Goal: Communication & Community: Share content

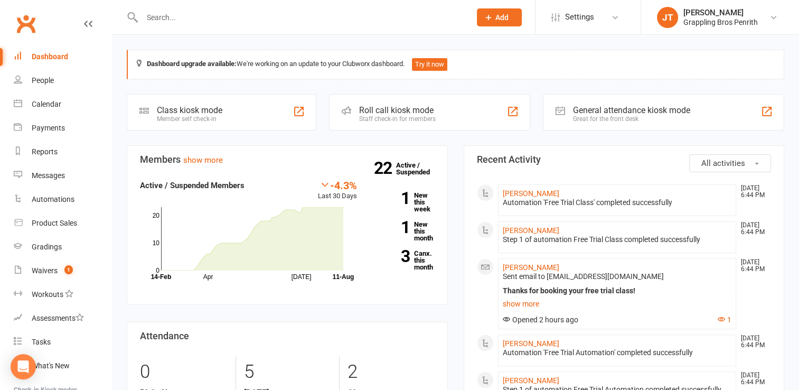
click at [426, 313] on div "Members show more -4.3% Last 30 Days Active / Suspended Members Apr [DATE] Mont…" at bounding box center [287, 310] width 337 height 331
click at [51, 269] on div "Waivers" at bounding box center [45, 270] width 26 height 8
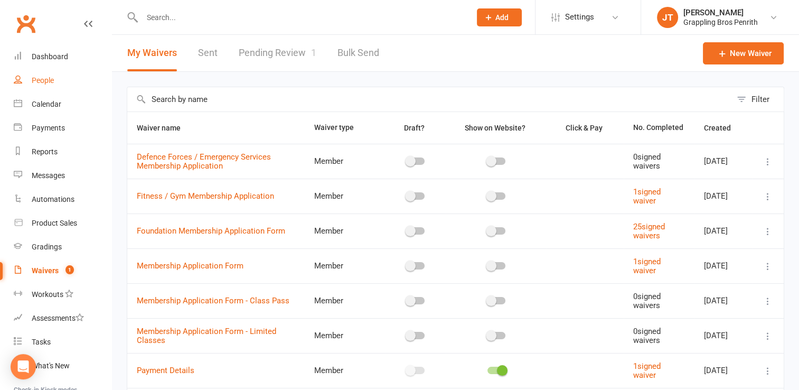
click at [53, 84] on div "People" at bounding box center [43, 80] width 22 height 8
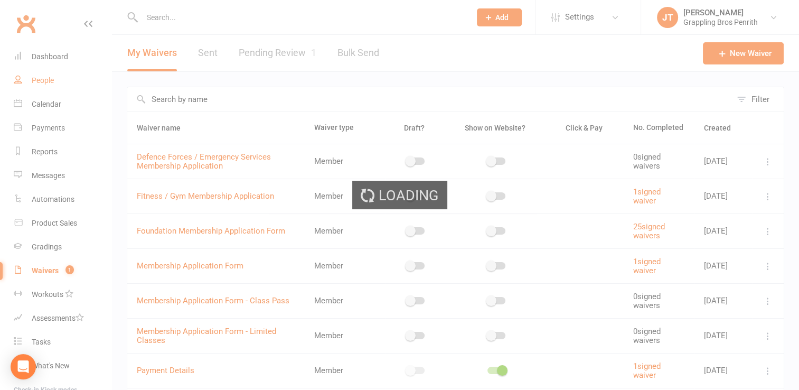
select select "50"
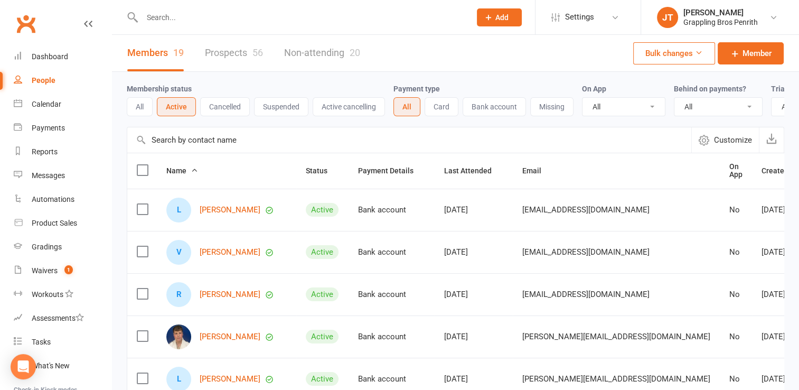
click at [230, 55] on link "Prospects 56" at bounding box center [234, 53] width 58 height 36
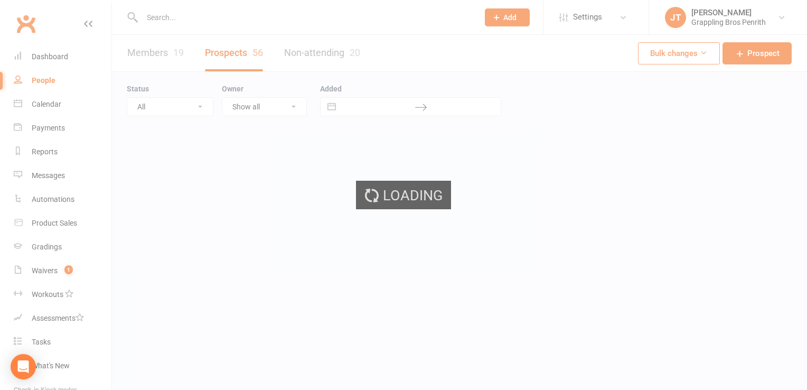
select select "50"
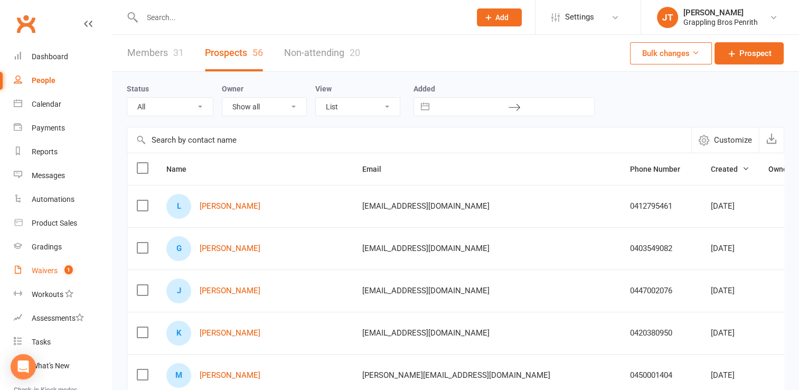
click at [46, 268] on div "Waivers" at bounding box center [45, 270] width 26 height 8
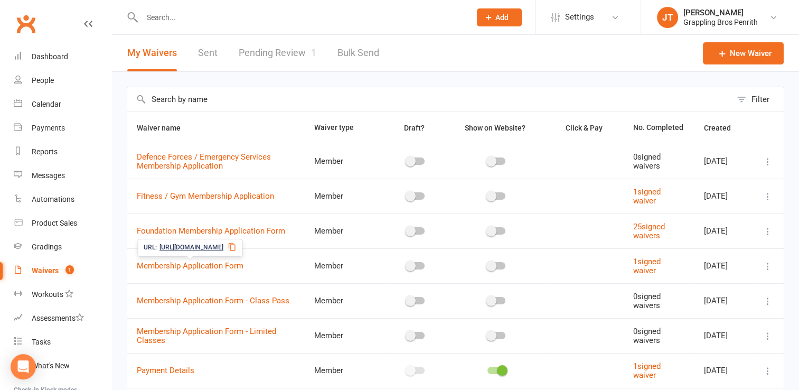
click at [223, 247] on span "[URL][DOMAIN_NAME]" at bounding box center [191, 247] width 64 height 10
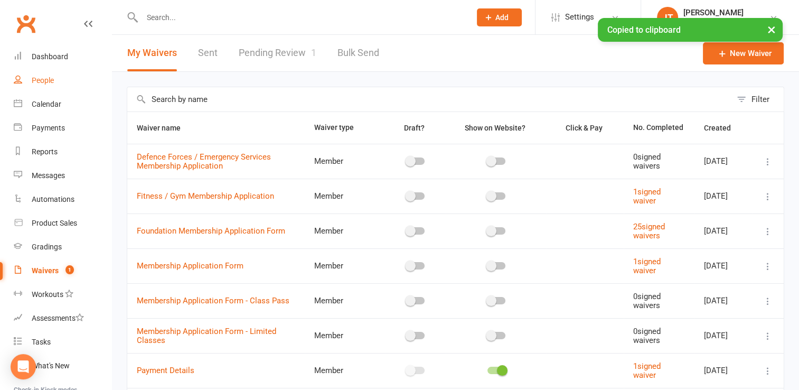
click at [52, 80] on div "People" at bounding box center [43, 80] width 22 height 8
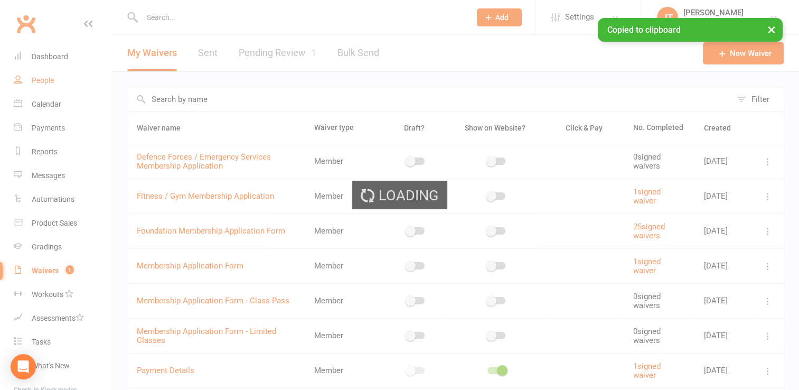
select select "50"
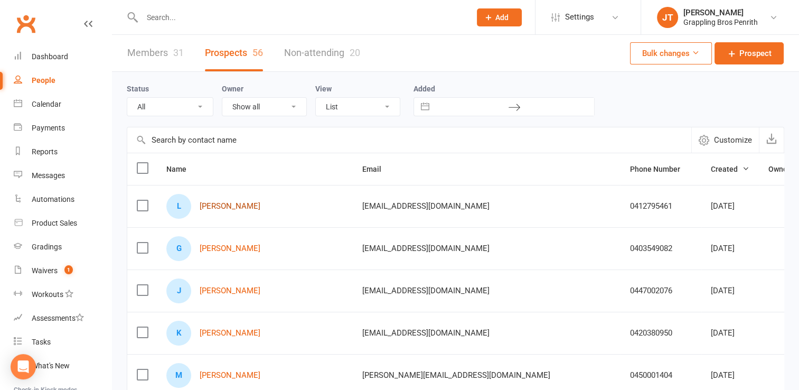
click at [242, 209] on link "[PERSON_NAME]" at bounding box center [230, 206] width 61 height 9
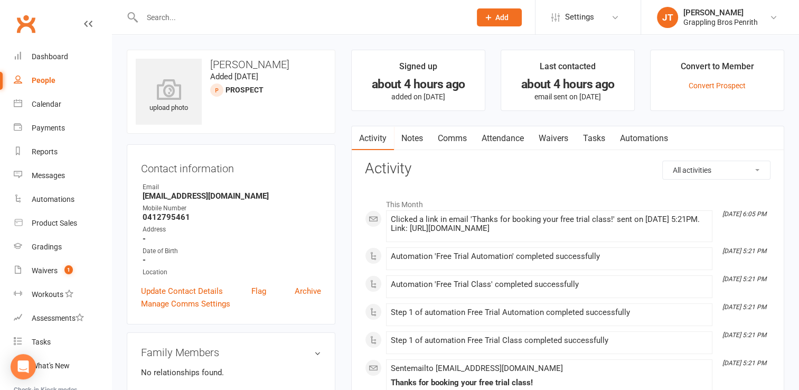
click at [446, 136] on link "Comms" at bounding box center [452, 138] width 44 height 24
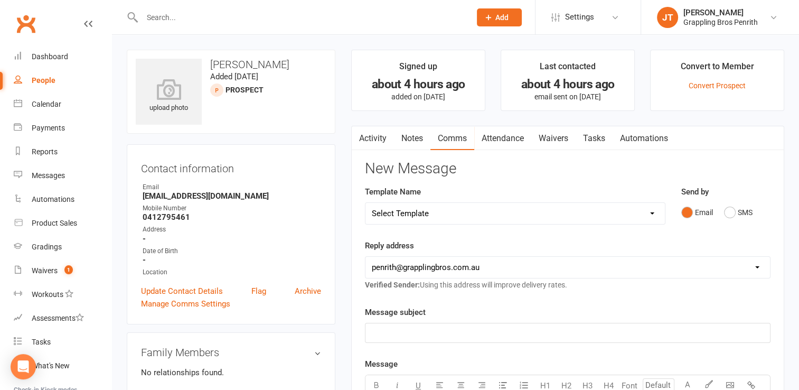
click at [655, 215] on select "Select Template [SMS] [Default template - review before using] Appointment remi…" at bounding box center [514, 213] width 299 height 21
select select "21"
click at [365, 203] on select "Select Template [SMS] [Default template - review before using] Appointment remi…" at bounding box center [514, 213] width 299 height 21
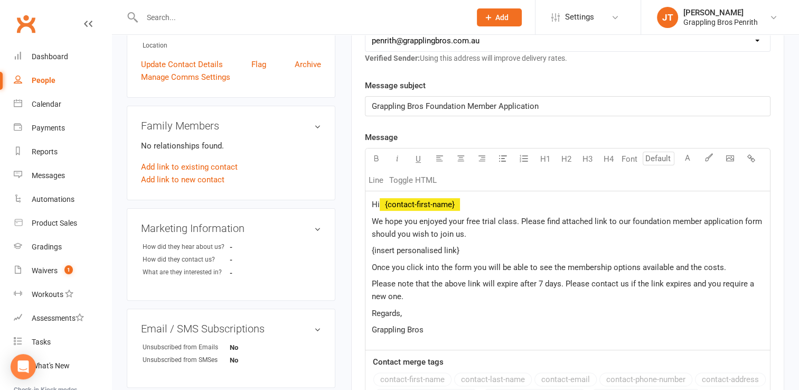
scroll to position [228, 0]
click at [475, 202] on p "Hi ﻿ {contact-first-name}" at bounding box center [568, 203] width 392 height 13
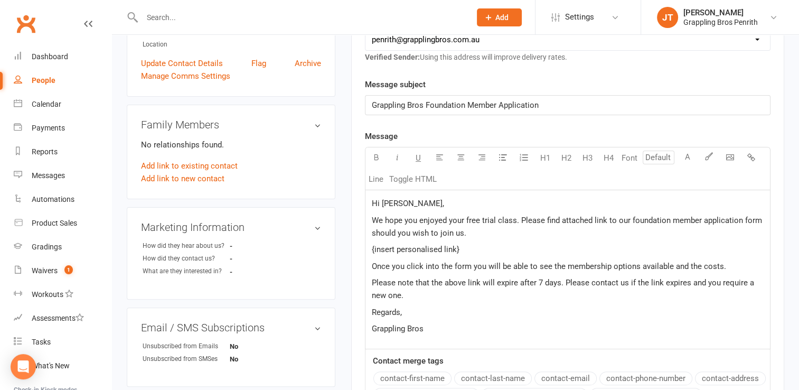
click at [469, 250] on p "{insert personalised link}" at bounding box center [568, 249] width 392 height 13
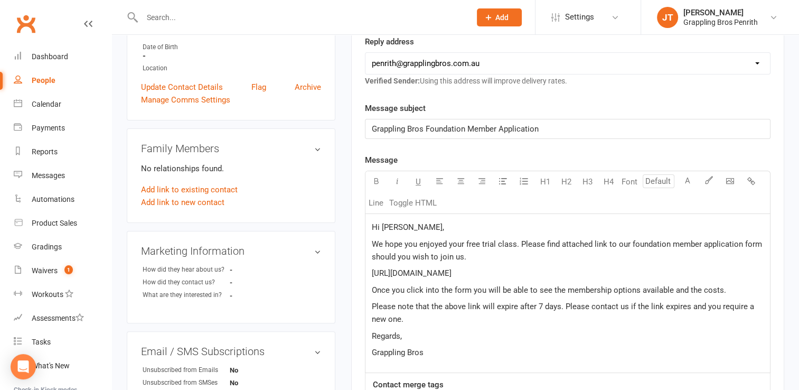
scroll to position [131, 0]
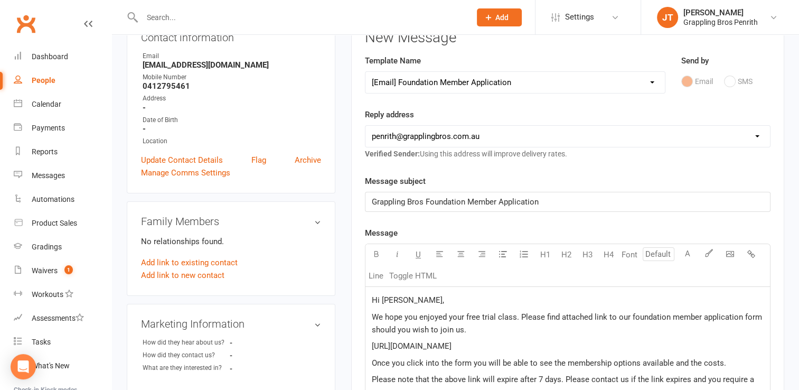
click at [468, 200] on span "Grappling Bros Foundation Member Application" at bounding box center [455, 202] width 167 height 10
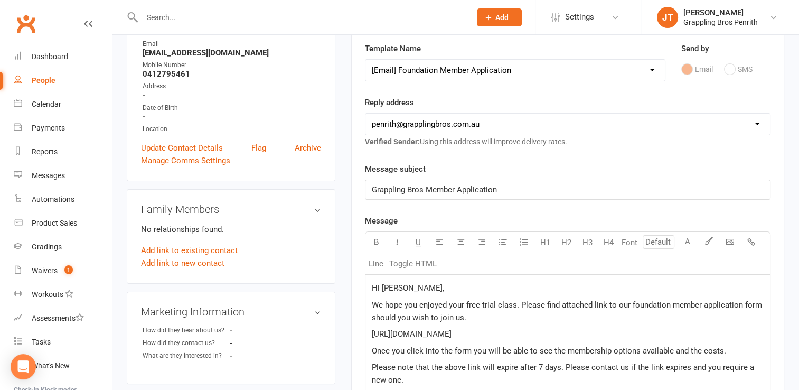
scroll to position [150, 0]
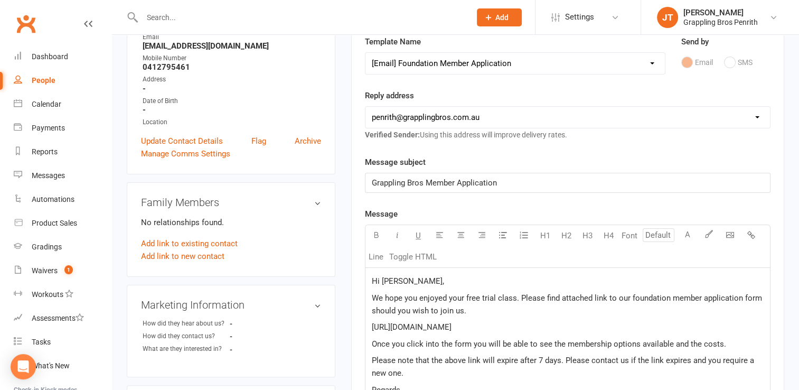
click at [406, 280] on span "Hi [PERSON_NAME]," at bounding box center [408, 281] width 72 height 10
click at [463, 295] on span "We hope you enjoyed your free trial class. Please find attached link to our fou…" at bounding box center [568, 304] width 392 height 22
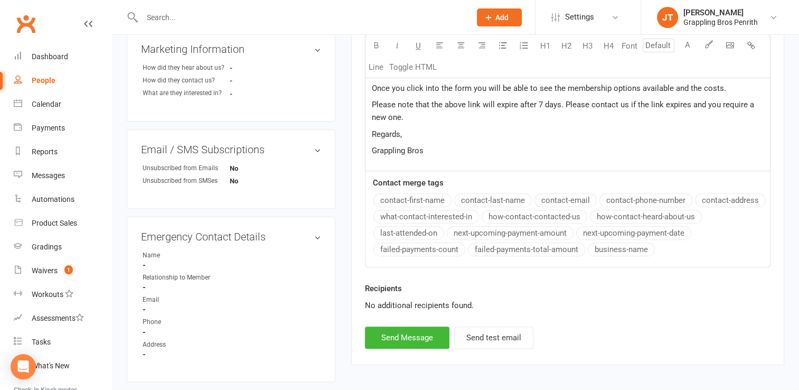
scroll to position [410, 0]
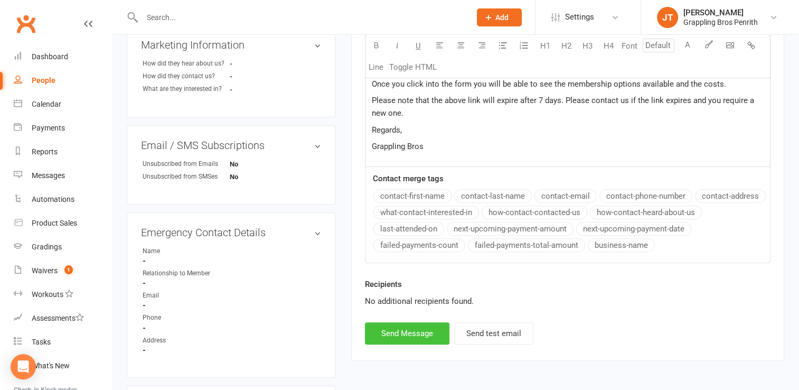
click at [410, 332] on button "Send Message" at bounding box center [407, 333] width 84 height 22
select select
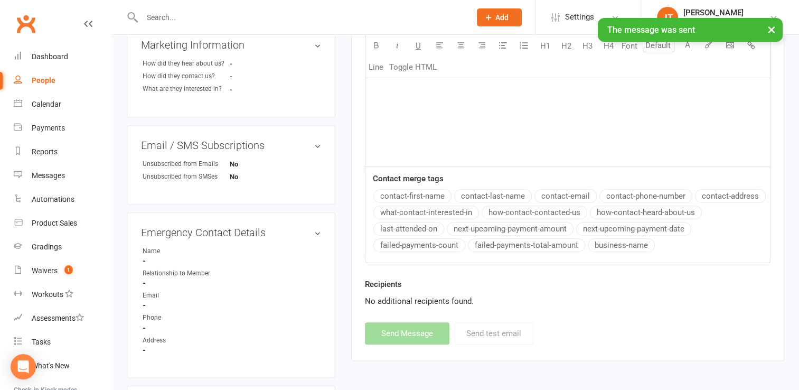
click at [52, 81] on div "People" at bounding box center [44, 80] width 24 height 8
select select "50"
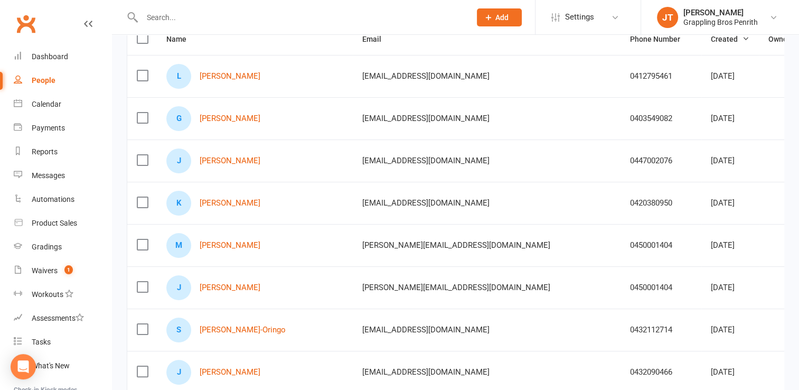
scroll to position [19, 0]
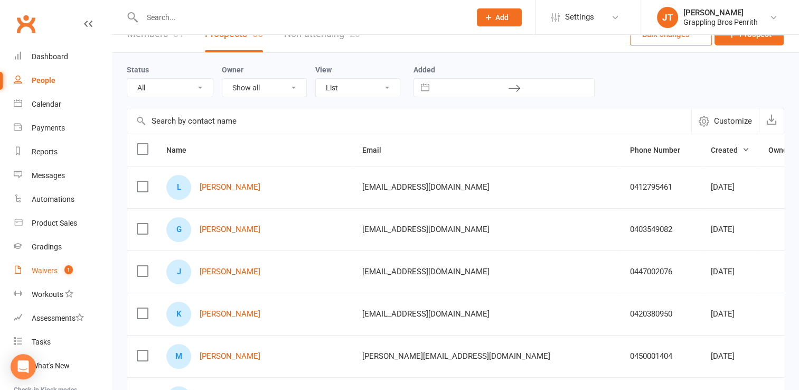
click at [60, 269] on count-badge "1" at bounding box center [66, 270] width 14 height 8
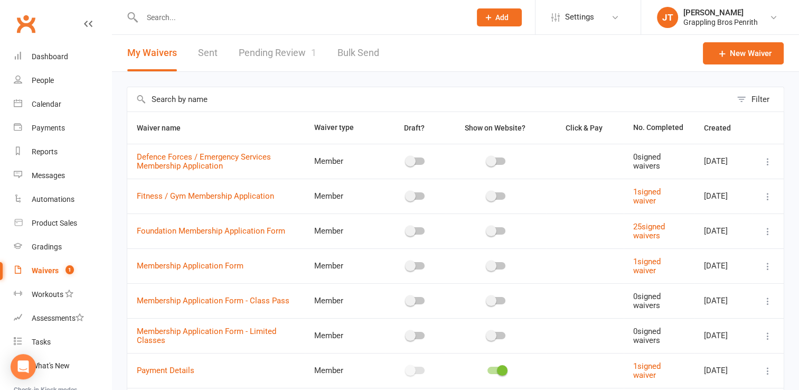
click at [268, 48] on link "Pending Review 1" at bounding box center [278, 53] width 78 height 36
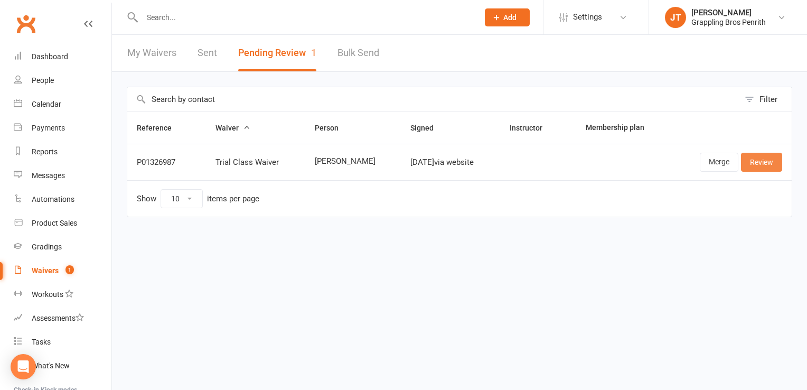
click at [756, 159] on link "Review" at bounding box center [761, 162] width 41 height 19
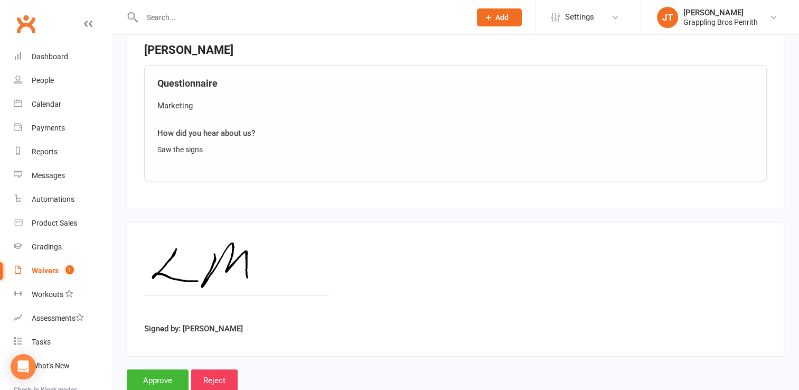
scroll to position [820, 0]
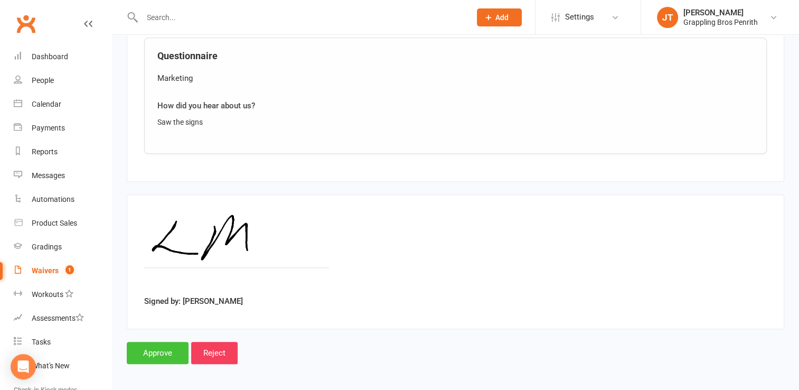
click at [158, 353] on input "Approve" at bounding box center [158, 353] width 62 height 22
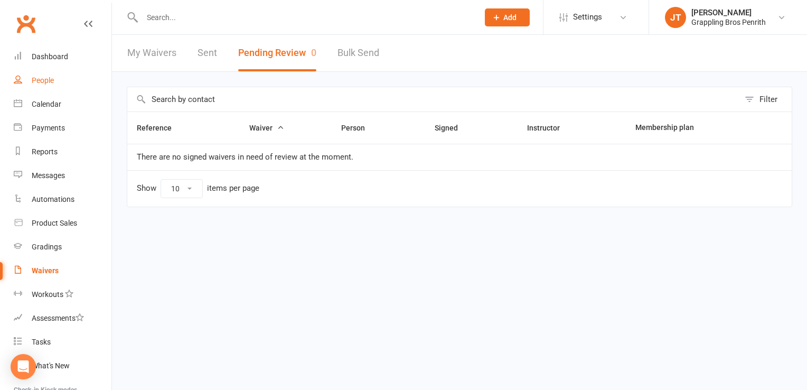
click at [51, 84] on div "People" at bounding box center [43, 80] width 22 height 8
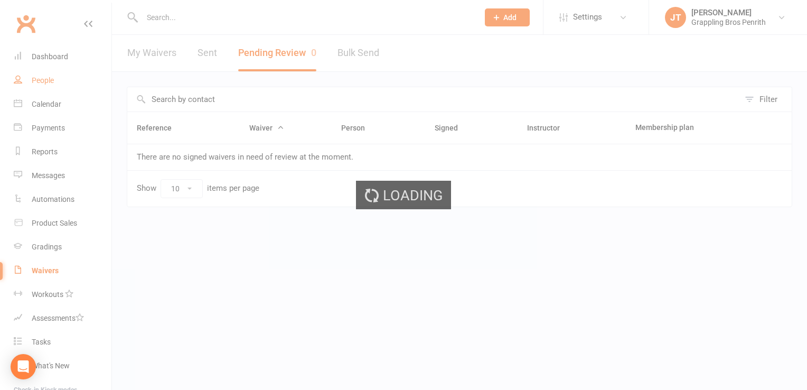
select select "50"
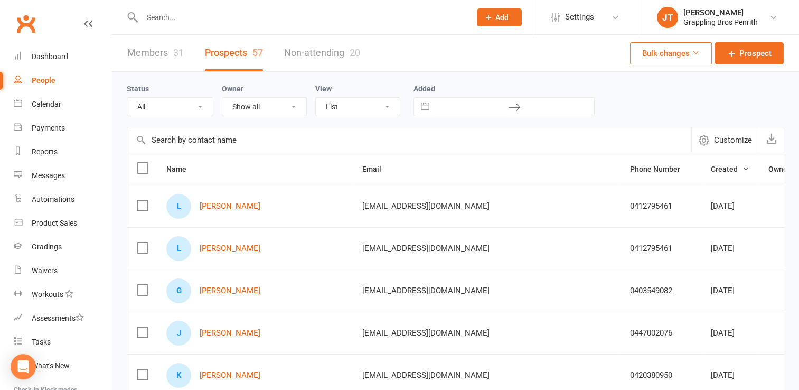
click at [229, 16] on input "text" at bounding box center [301, 17] width 324 height 15
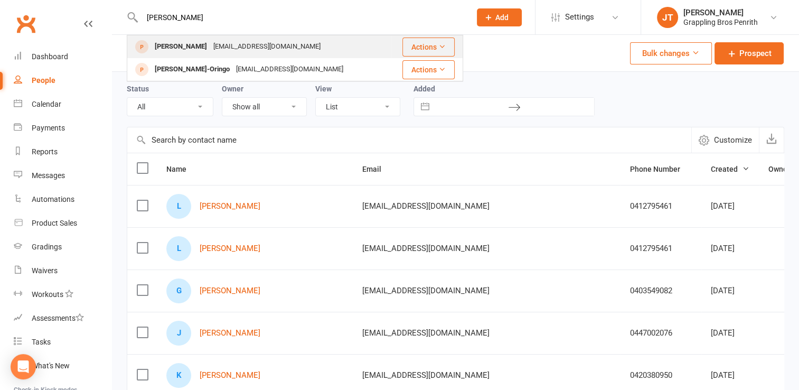
type input "[PERSON_NAME]"
click at [210, 48] on div "[EMAIL_ADDRESS][DOMAIN_NAME]" at bounding box center [267, 46] width 114 height 15
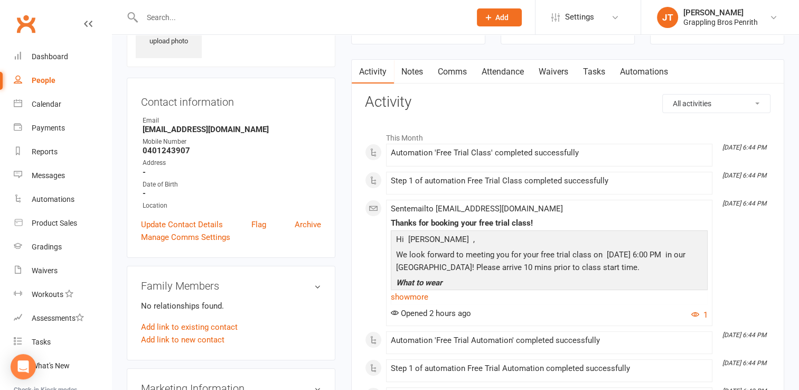
scroll to position [72, 0]
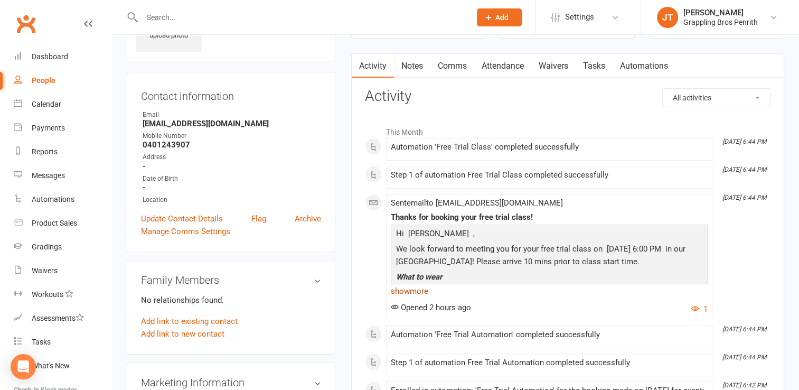
click at [416, 288] on link "show more" at bounding box center [549, 291] width 317 height 15
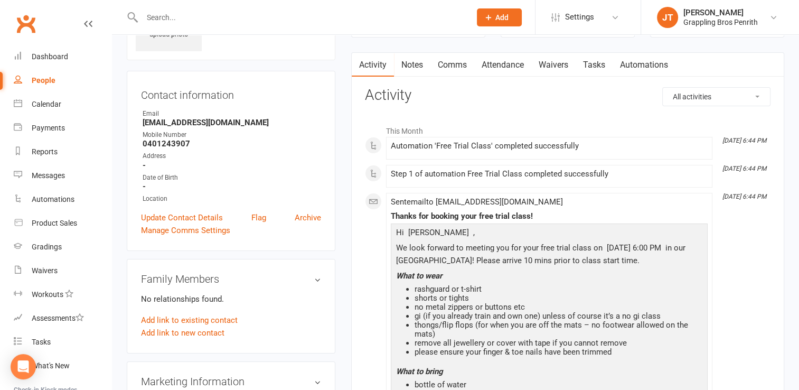
scroll to position [48, 0]
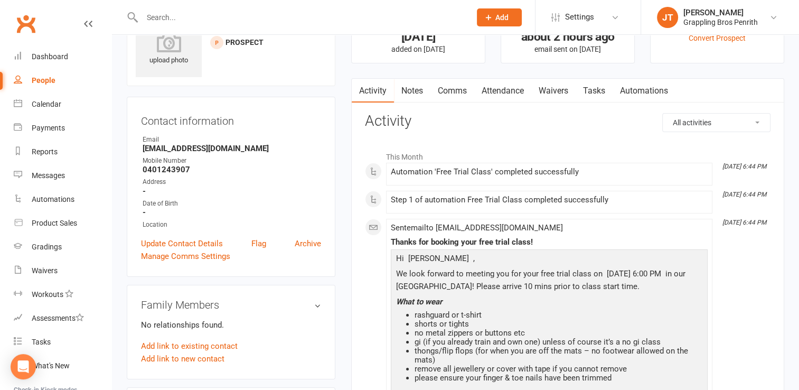
click at [445, 90] on link "Comms" at bounding box center [452, 91] width 44 height 24
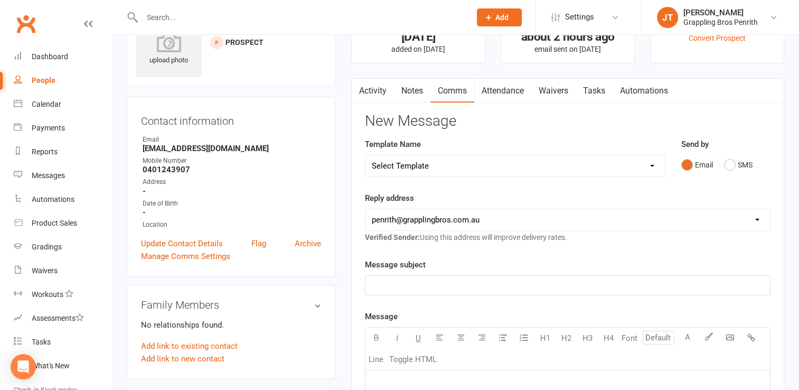
click at [653, 165] on select "Select Template [SMS] [Default template - review before using] Appointment remi…" at bounding box center [514, 165] width 299 height 21
select select "19"
click at [365, 155] on select "Select Template [SMS] [Default template - review before using] Appointment remi…" at bounding box center [514, 165] width 299 height 21
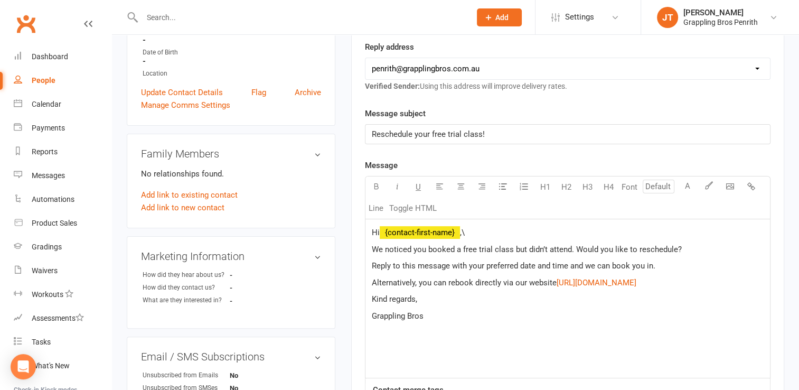
scroll to position [208, 0]
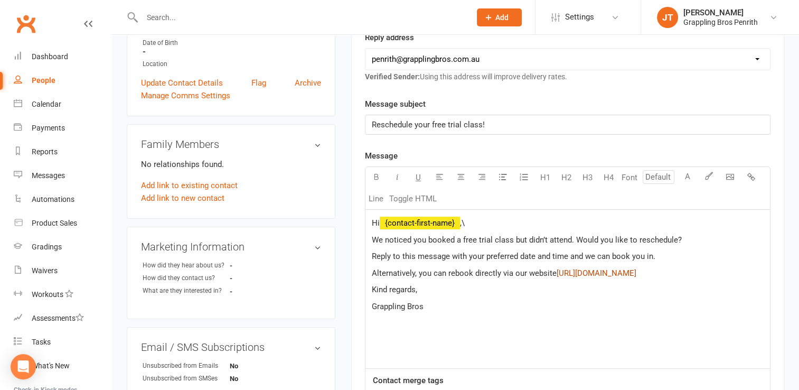
click at [629, 268] on span "[URL][DOMAIN_NAME]" at bounding box center [597, 273] width 80 height 10
click at [636, 268] on span "[URL][DOMAIN_NAME]" at bounding box center [597, 273] width 80 height 10
drag, startPoint x: 739, startPoint y: 270, endPoint x: 555, endPoint y: 267, distance: 183.8
click at [555, 267] on p "Alternatively, you can rebook directly via our website $ [URL][DOMAIN_NAME] $ $…" at bounding box center [568, 273] width 392 height 13
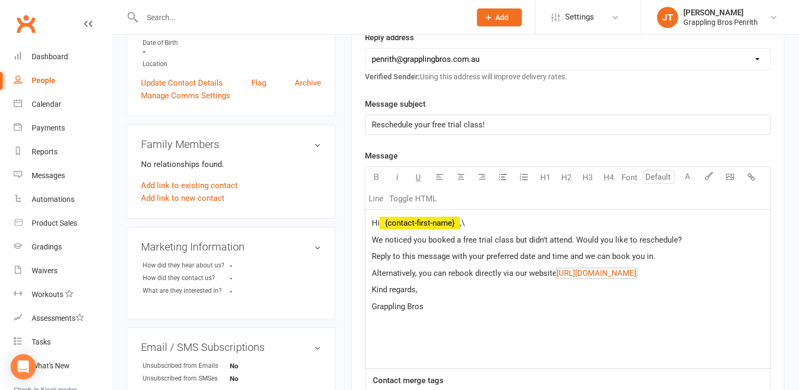
copy link "$ [URL][DOMAIN_NAME]"
click at [636, 272] on span "[URL][DOMAIN_NAME]" at bounding box center [597, 273] width 80 height 10
drag, startPoint x: 739, startPoint y: 268, endPoint x: 555, endPoint y: 268, distance: 183.2
click at [555, 268] on p "Alternatively, you can rebook directly via our website $ [URL][DOMAIN_NAME] $ $…" at bounding box center [568, 273] width 392 height 13
click at [488, 223] on p "Hi ﻿ {contact-first-name} ,\" at bounding box center [568, 222] width 392 height 13
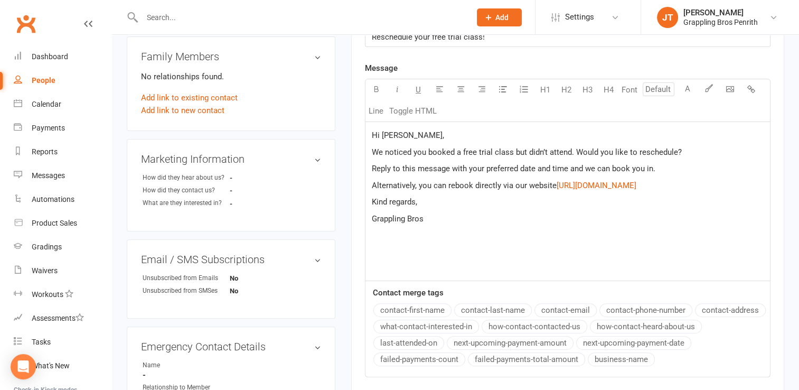
scroll to position [298, 0]
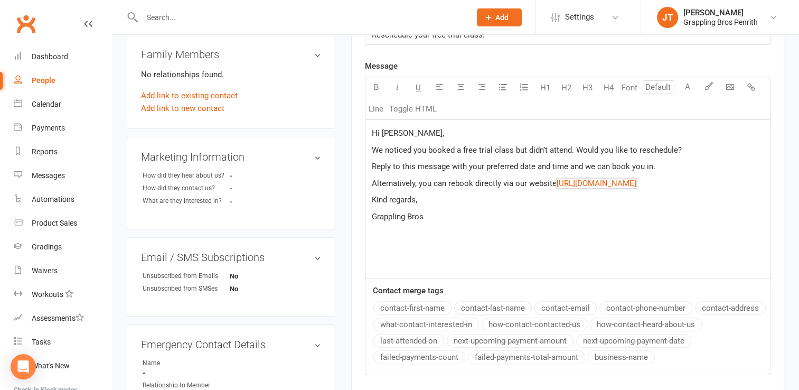
drag, startPoint x: 750, startPoint y: 183, endPoint x: 555, endPoint y: 177, distance: 195.4
click at [555, 177] on p "Alternatively, you can rebook directly via our website $ [URL][DOMAIN_NAME] $ ﻿…" at bounding box center [568, 183] width 392 height 13
copy span "[URL][DOMAIN_NAME]"
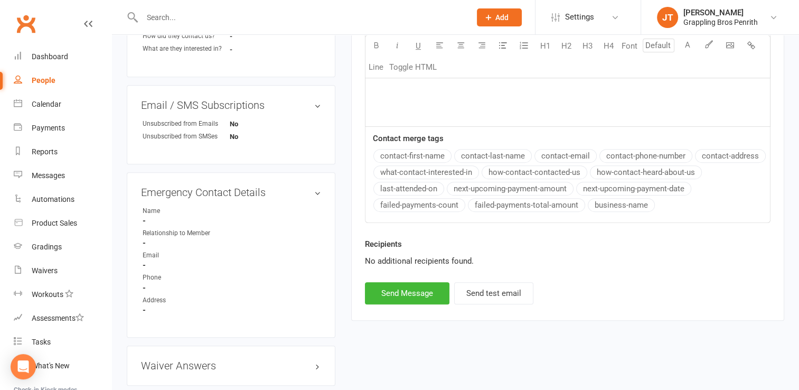
scroll to position [456, 0]
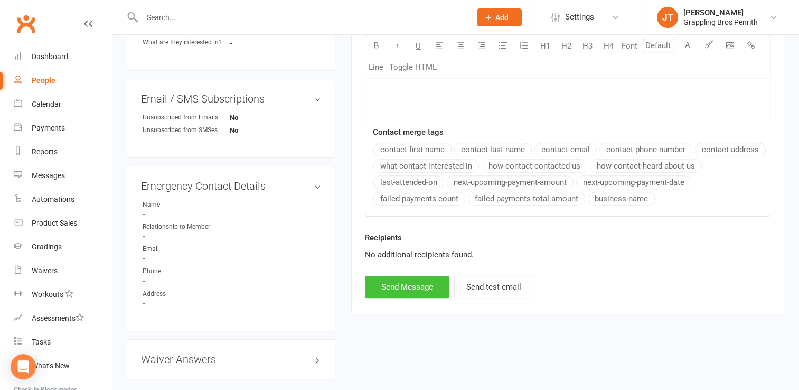
click at [415, 287] on button "Send Message" at bounding box center [407, 287] width 84 height 22
select select
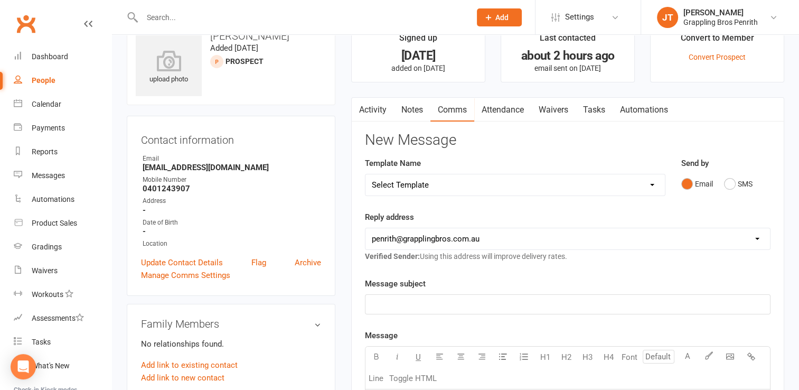
scroll to position [27, 0]
click at [57, 79] on link "People" at bounding box center [63, 81] width 98 height 24
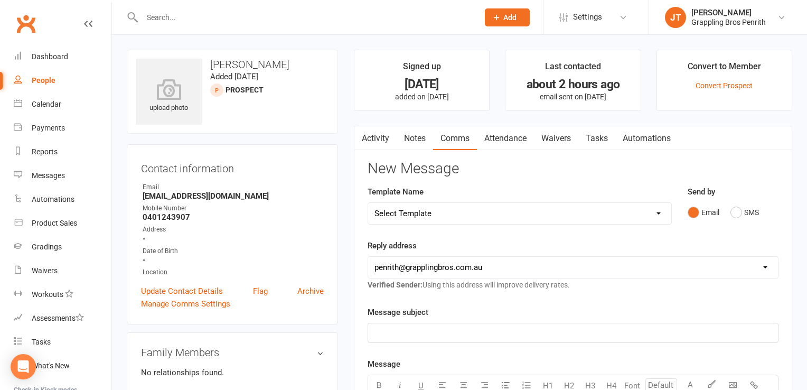
select select "50"
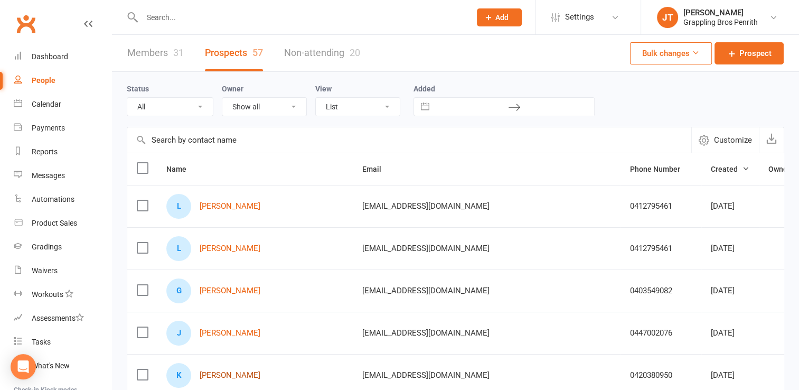
click at [234, 372] on link "[PERSON_NAME]" at bounding box center [230, 375] width 61 height 9
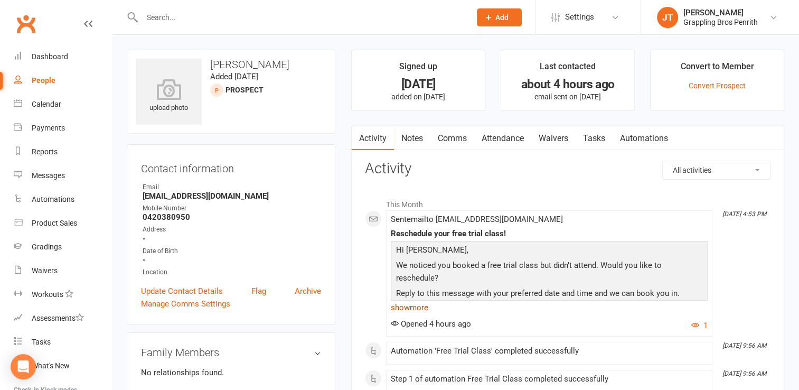
click at [397, 312] on link "show more" at bounding box center [549, 307] width 317 height 15
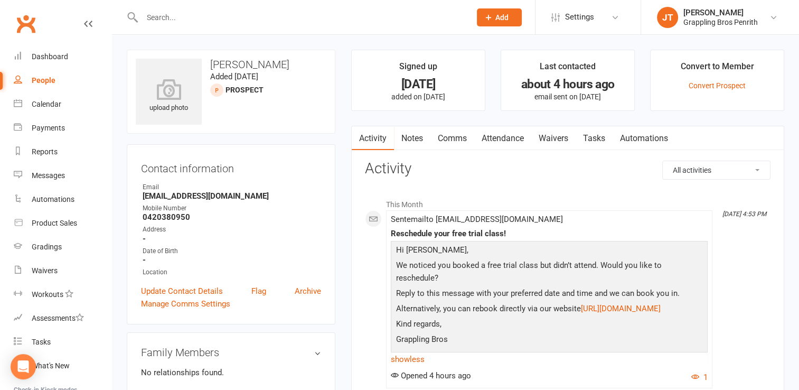
click at [458, 136] on link "Comms" at bounding box center [452, 138] width 44 height 24
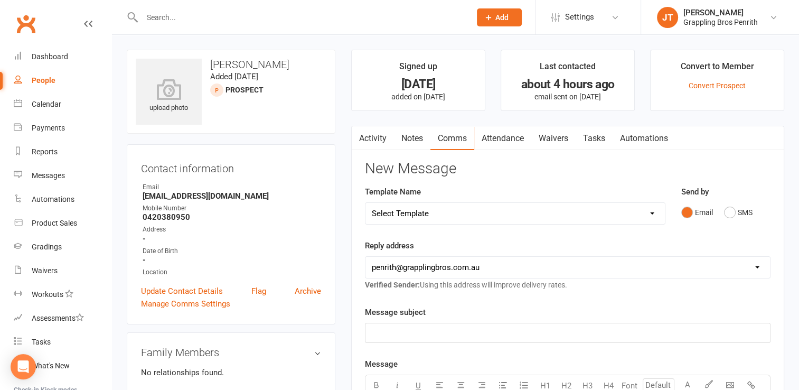
click at [652, 212] on select "Select Template [SMS] [Default template - review before using] Appointment remi…" at bounding box center [514, 213] width 299 height 21
select select "19"
click at [365, 203] on select "Select Template [SMS] [Default template - review before using] Appointment remi…" at bounding box center [514, 213] width 299 height 21
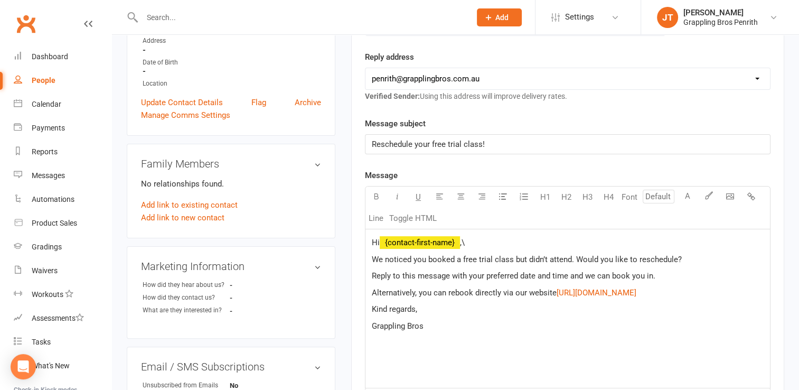
scroll to position [195, 0]
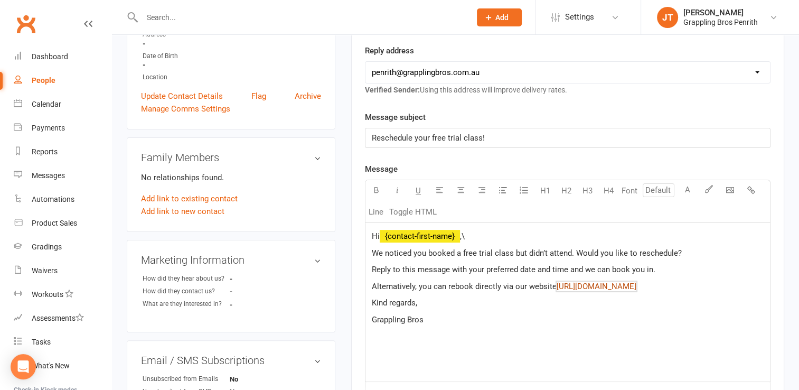
drag, startPoint x: 747, startPoint y: 285, endPoint x: 556, endPoint y: 285, distance: 191.1
click at [556, 285] on p "Alternatively, you can rebook directly via our website $ [URL][DOMAIN_NAME] $ $…" at bounding box center [568, 286] width 392 height 13
click at [478, 237] on p "Hi ﻿ {contact-first-name} ,\" at bounding box center [568, 236] width 392 height 13
click at [524, 327] on div "Hi [PERSON_NAME], We noticed you booked a free trial class but didn’t attend. W…" at bounding box center [567, 302] width 404 height 158
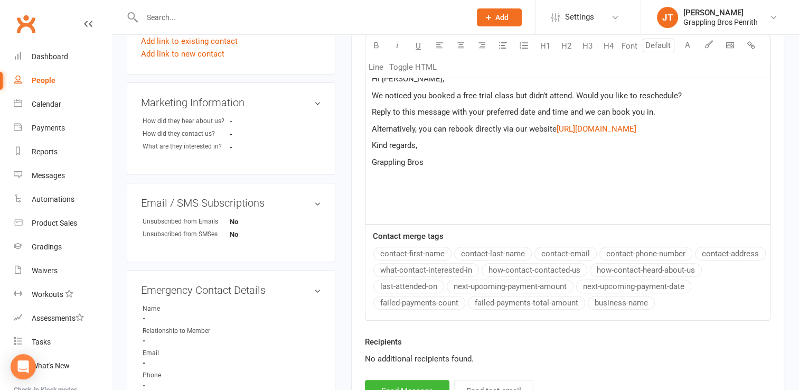
scroll to position [383, 0]
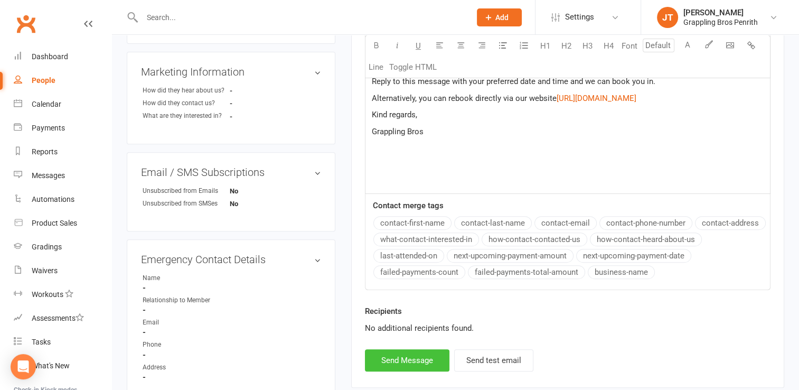
click at [427, 359] on button "Send Message" at bounding box center [407, 360] width 84 height 22
select select
